Goal: Task Accomplishment & Management: Complete application form

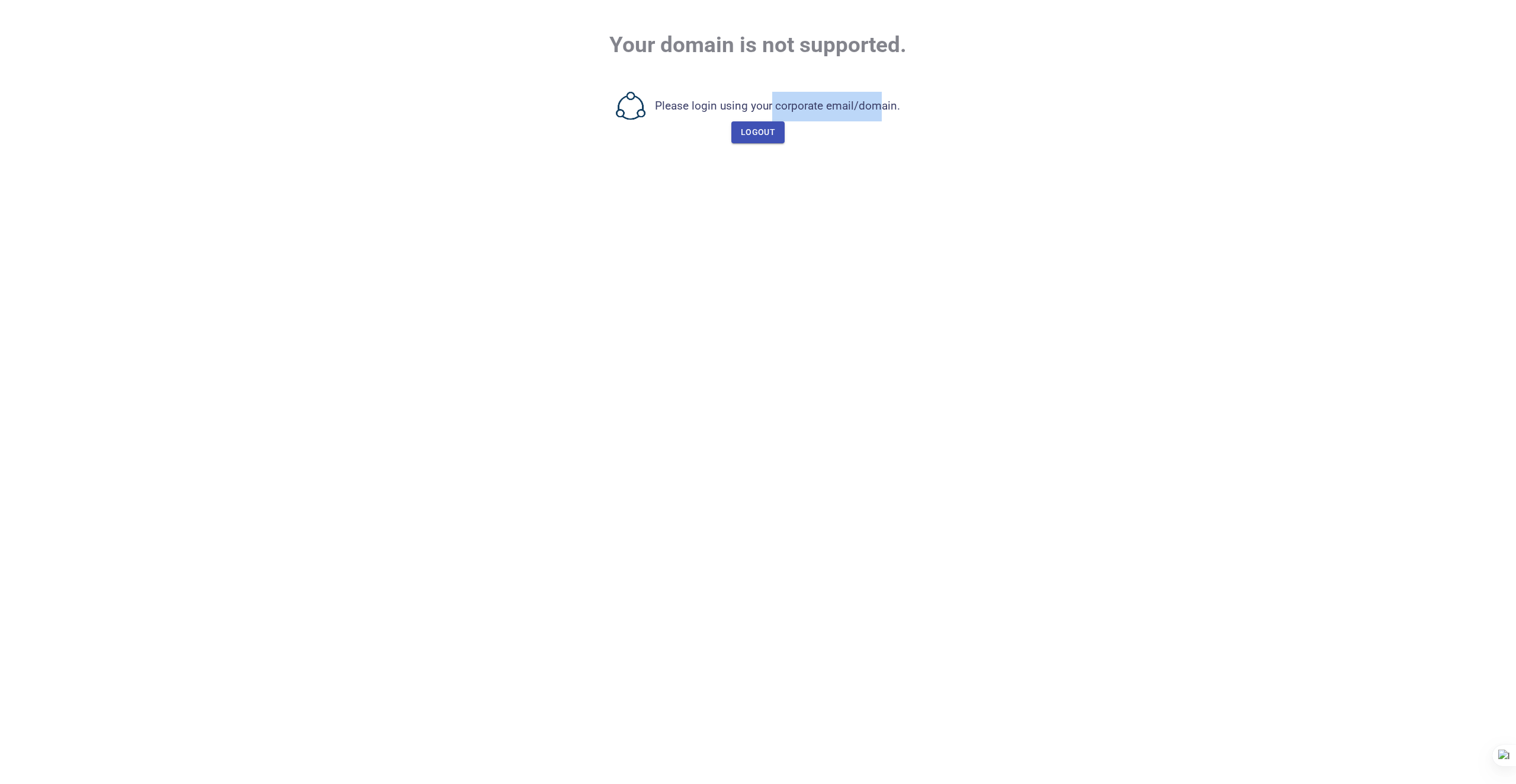
drag, startPoint x: 815, startPoint y: 103, endPoint x: 910, endPoint y: 103, distance: 95.0
click at [887, 103] on div "Please login using your corporate email/domain. Logout" at bounding box center [758, 117] width 1440 height 51
click at [927, 103] on div "Please login using your corporate email/domain. Logout" at bounding box center [758, 117] width 1440 height 51
drag, startPoint x: 750, startPoint y: 107, endPoint x: 934, endPoint y: 131, distance: 185.6
click at [921, 103] on div "Please login using your corporate email/domain. Logout" at bounding box center [758, 117] width 1440 height 51
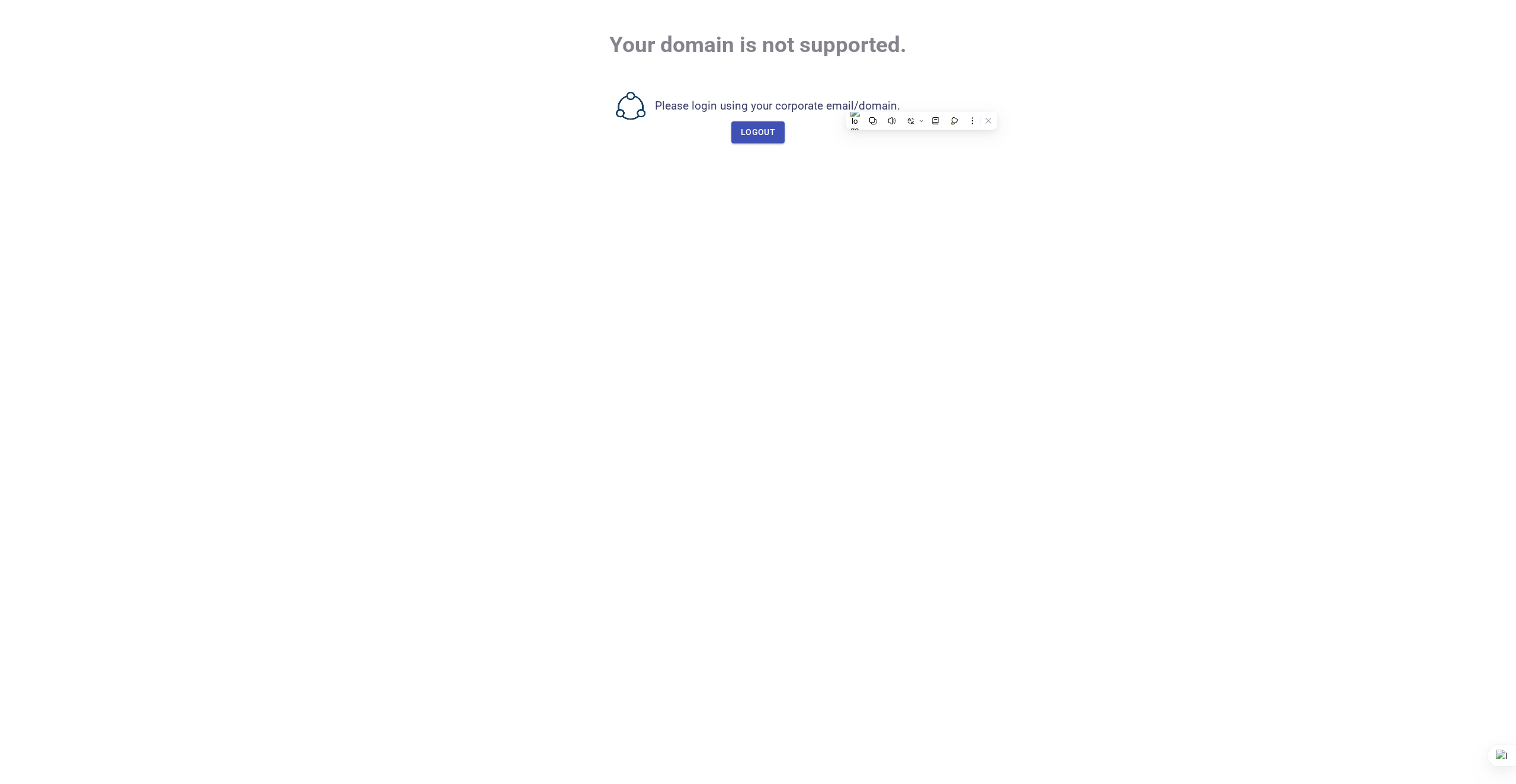
click at [917, 248] on body "Your domain is not supported. Please login using your corporate email/domain. L…" at bounding box center [758, 392] width 1516 height 784
drag, startPoint x: 808, startPoint y: 39, endPoint x: 907, endPoint y: 46, distance: 99.2
click at [884, 39] on div "Your domain is not supported." at bounding box center [758, 46] width 1516 height 35
click at [1083, 176] on body "Your domain is not supported. Please login using your corporate email/domain. L…" at bounding box center [758, 392] width 1516 height 784
